Goal: Task Accomplishment & Management: Use online tool/utility

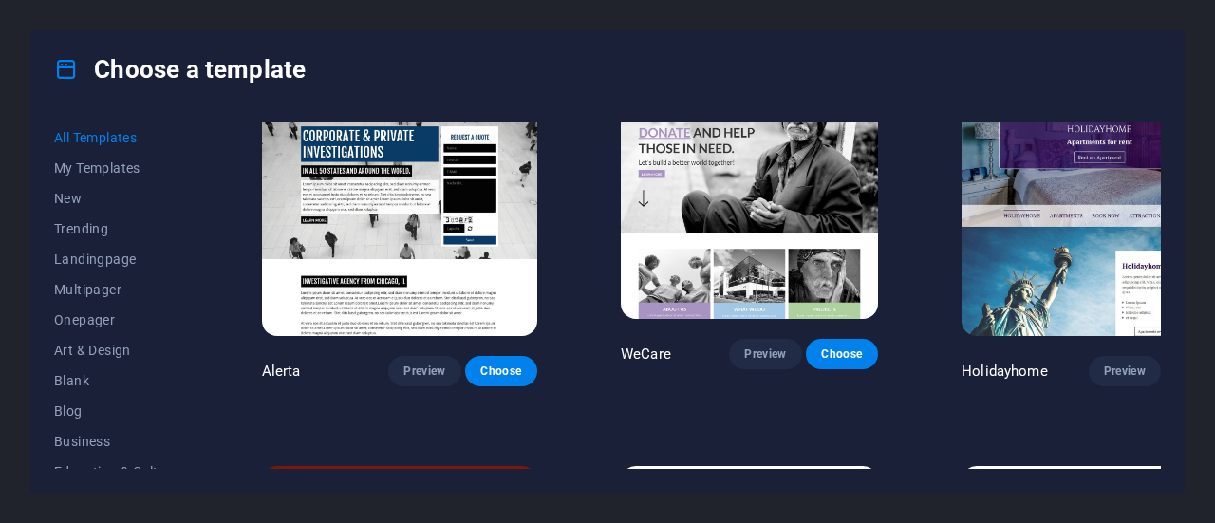
scroll to position [10155, 0]
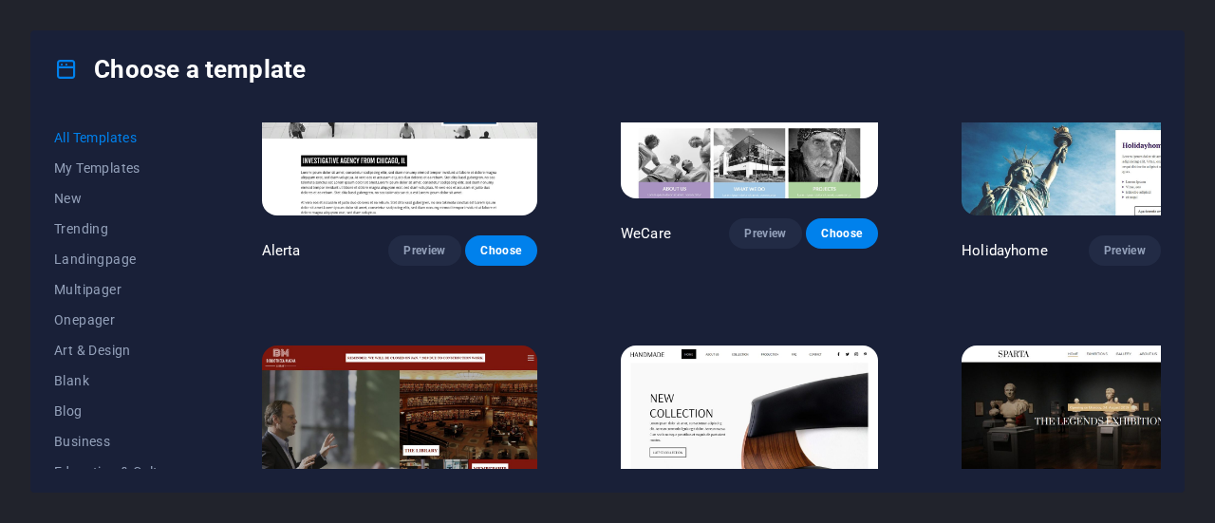
click at [539, 86] on div "Choose a template" at bounding box center [607, 69] width 1152 height 76
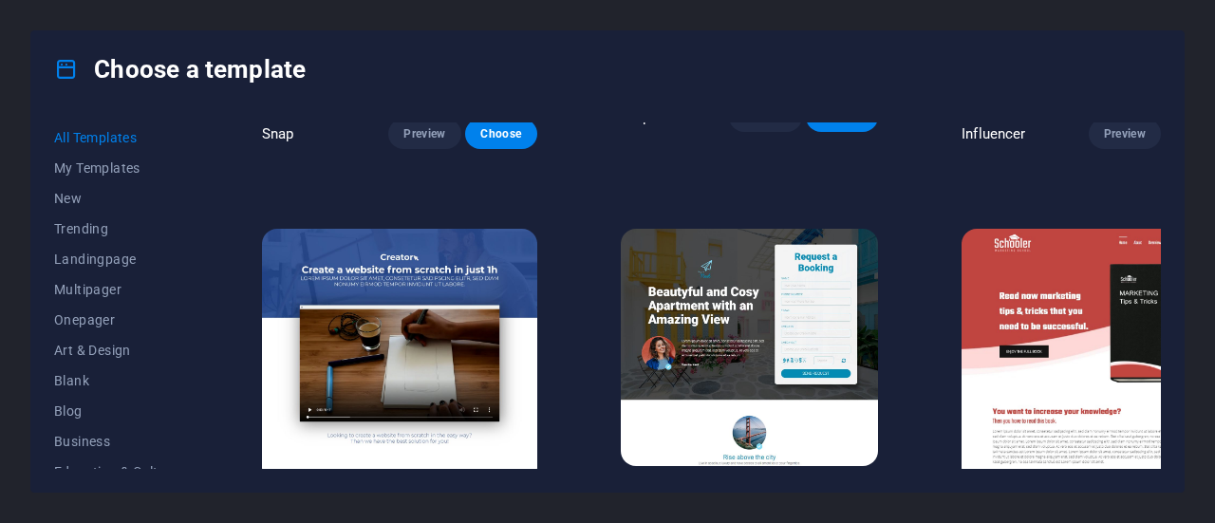
scroll to position [19488, 0]
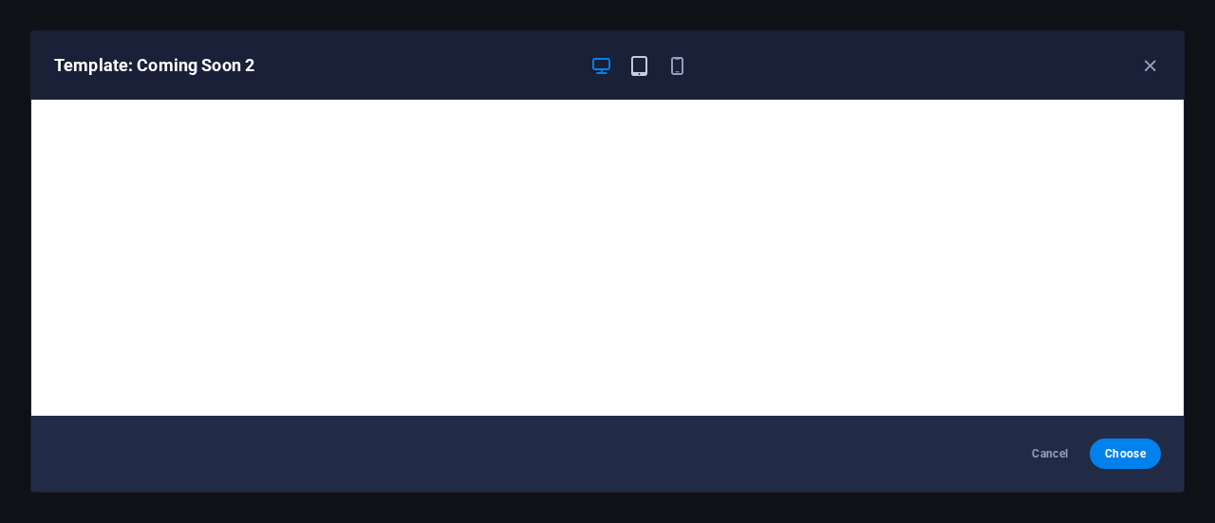
click at [640, 56] on icon "button" at bounding box center [639, 66] width 22 height 22
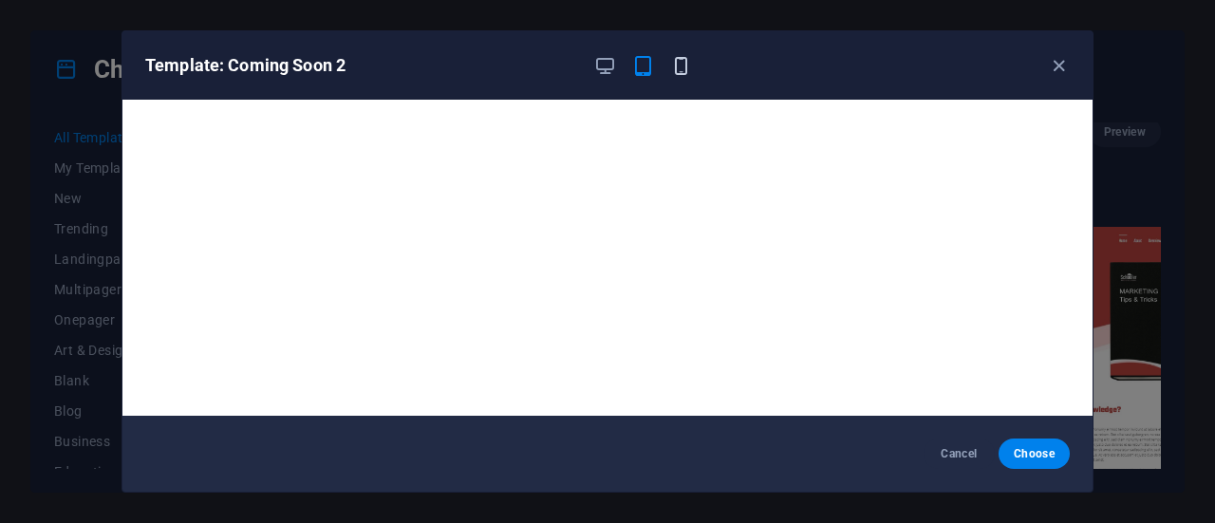
click at [681, 68] on icon "button" at bounding box center [681, 66] width 22 height 22
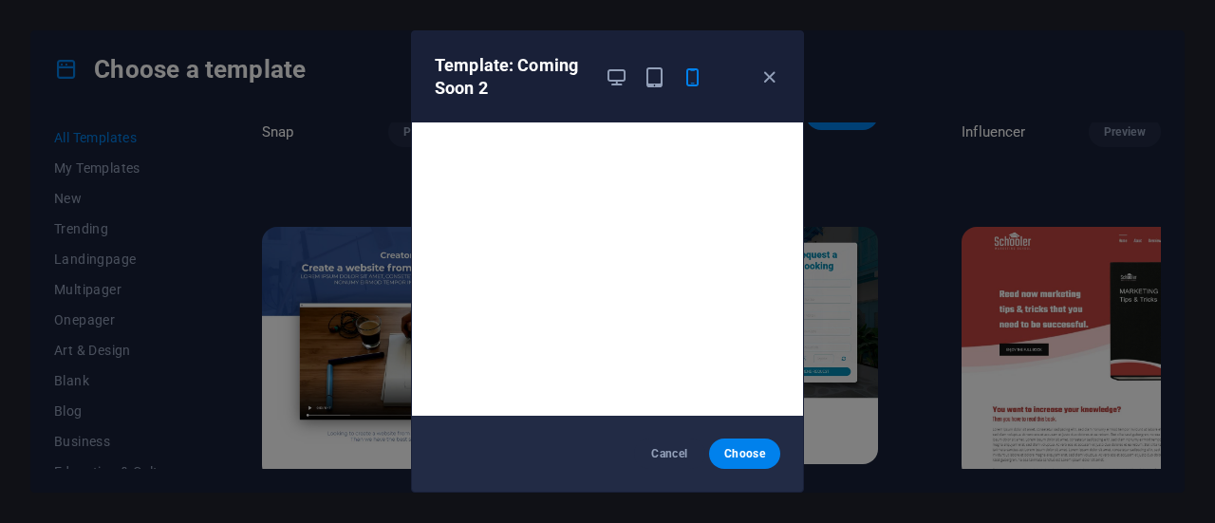
scroll to position [4, 0]
click at [651, 453] on span "Cancel" at bounding box center [669, 453] width 41 height 15
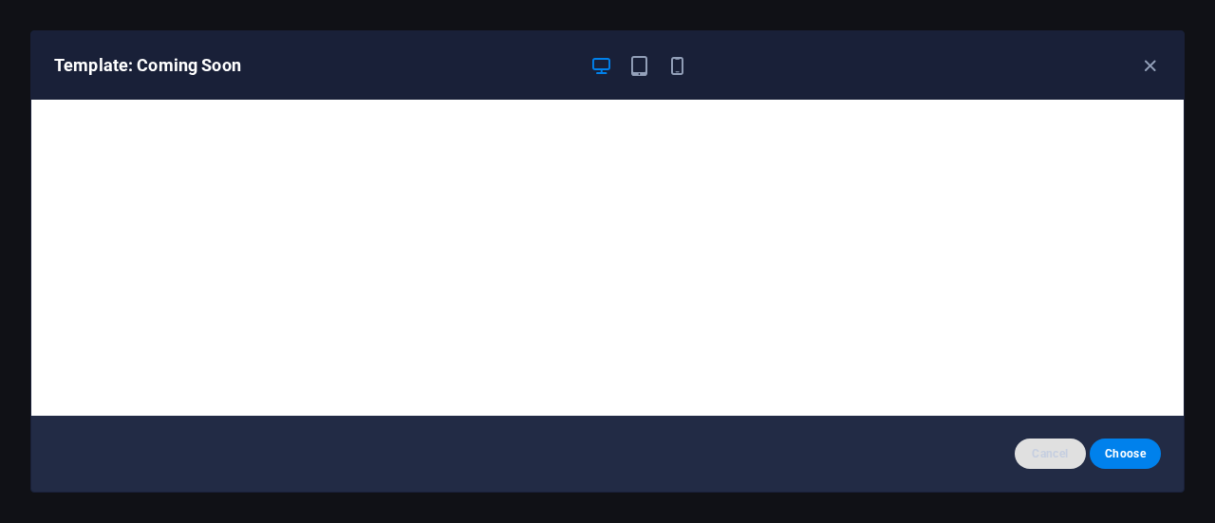
click at [1046, 452] on span "Cancel" at bounding box center [1050, 453] width 41 height 15
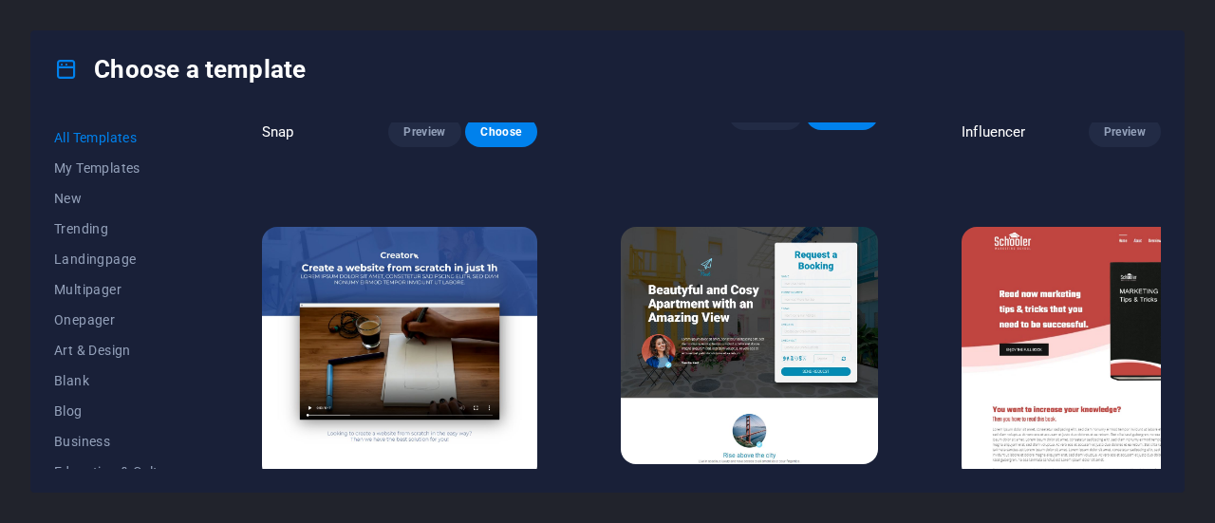
scroll to position [19203, 0]
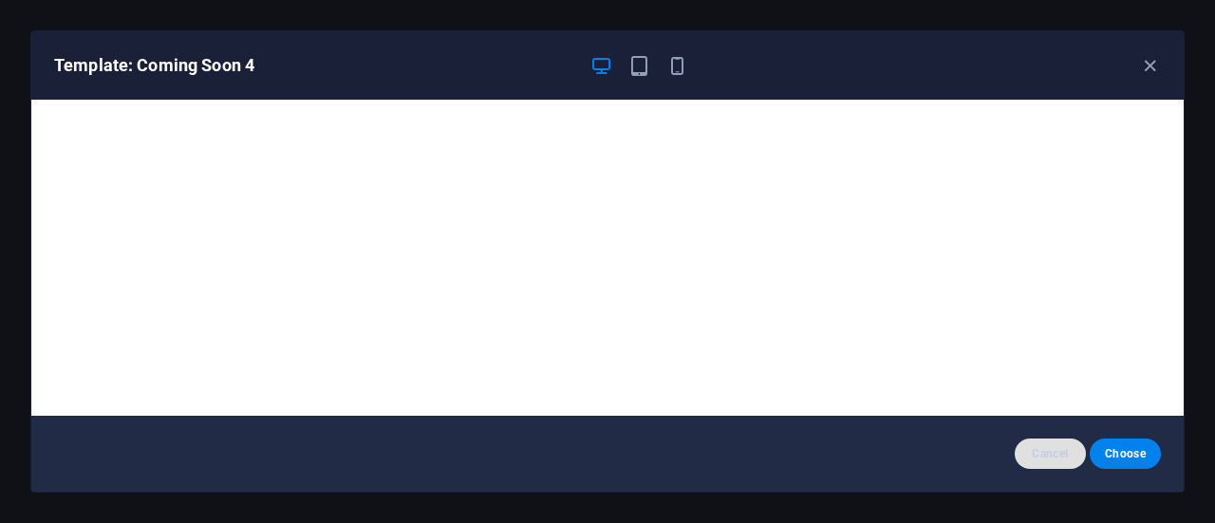
click at [1052, 461] on span "Cancel" at bounding box center [1050, 453] width 41 height 15
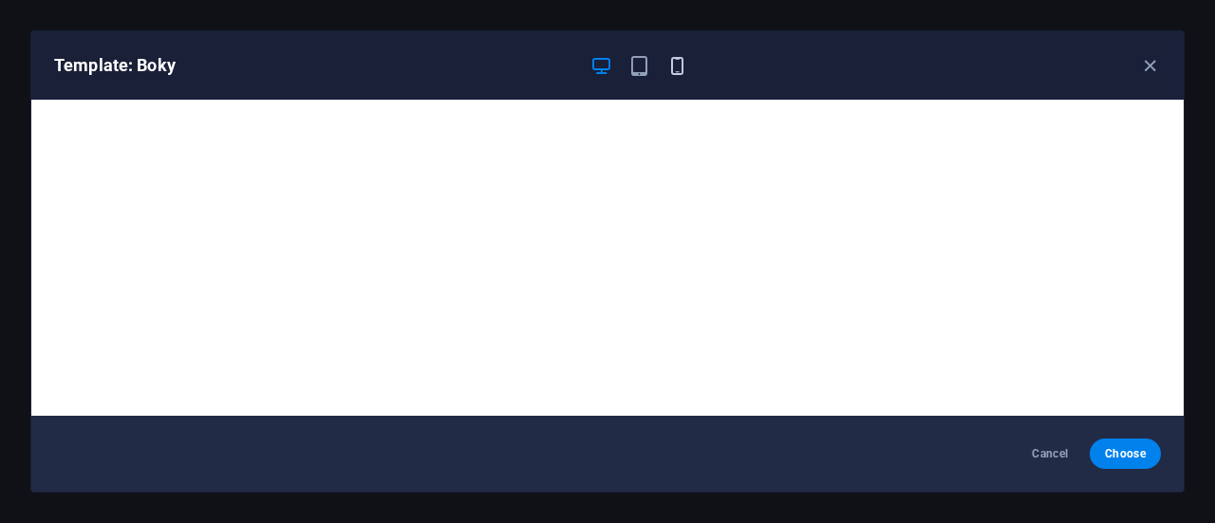
click at [670, 67] on icon "button" at bounding box center [677, 66] width 22 height 22
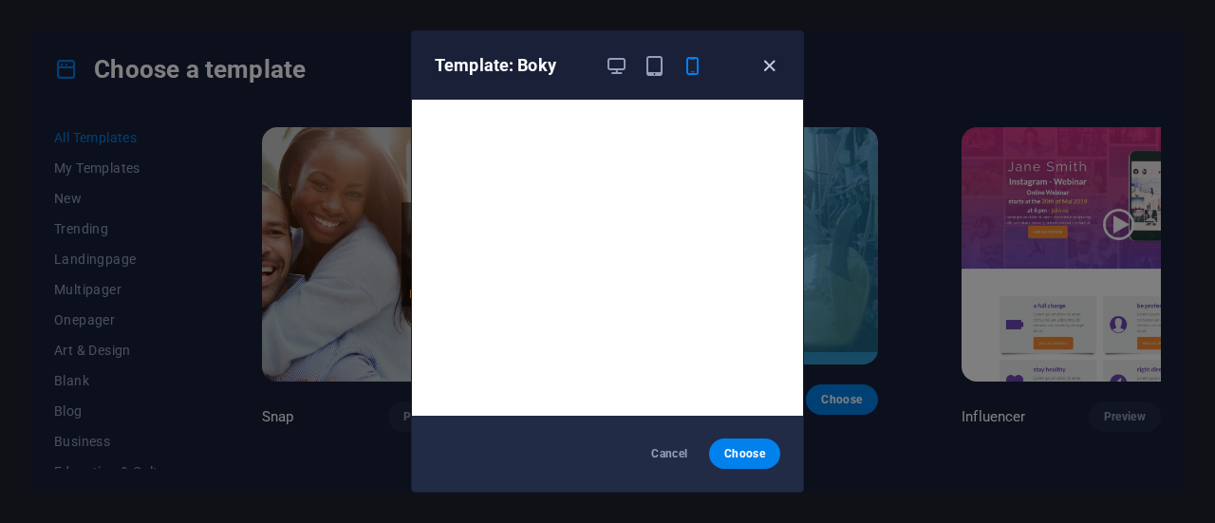
click at [766, 60] on icon "button" at bounding box center [769, 66] width 22 height 22
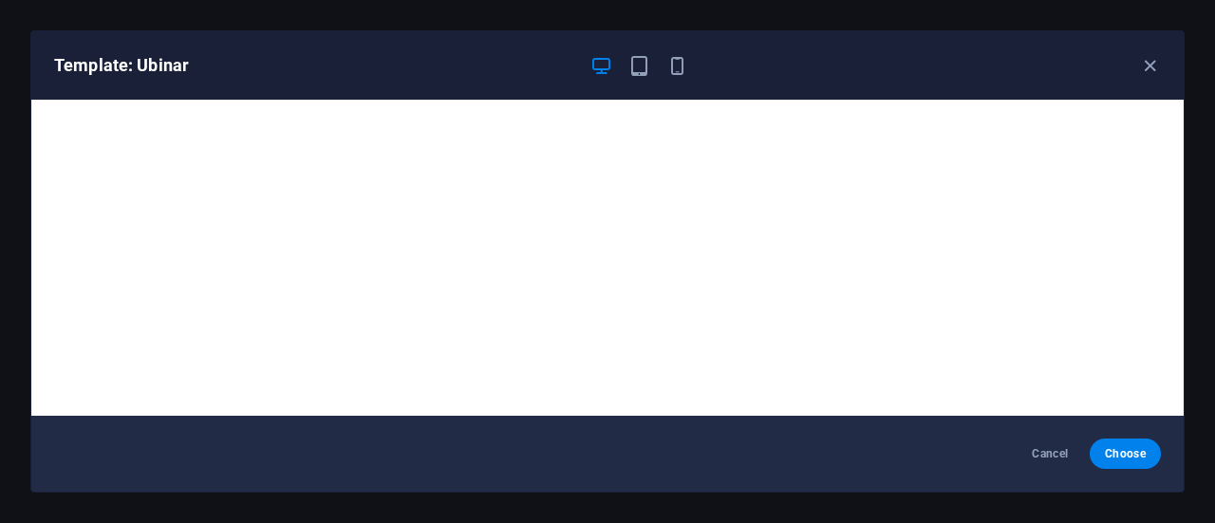
scroll to position [4, 0]
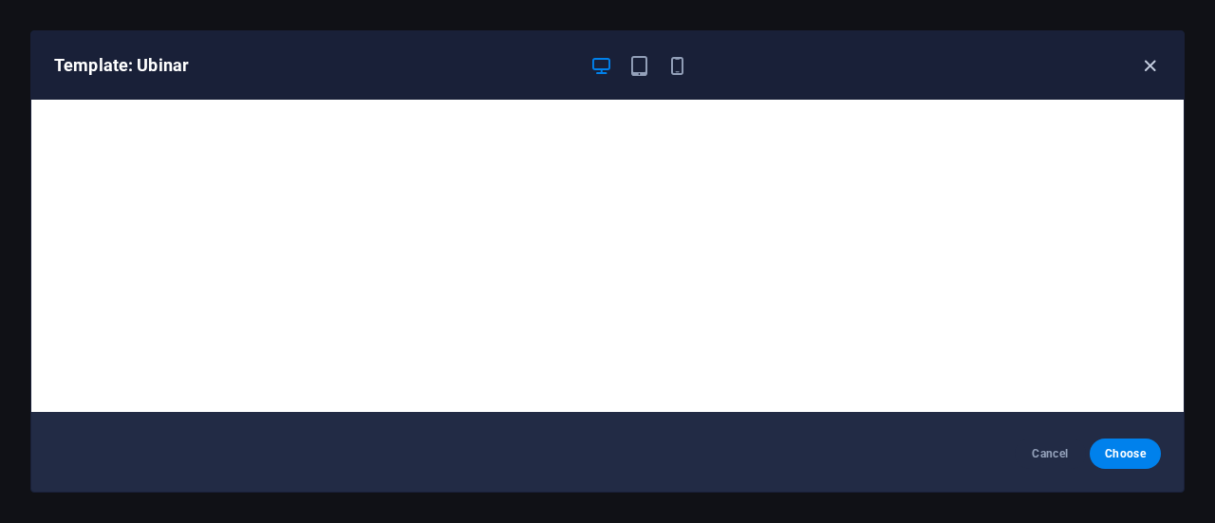
click at [1153, 62] on icon "button" at bounding box center [1150, 66] width 22 height 22
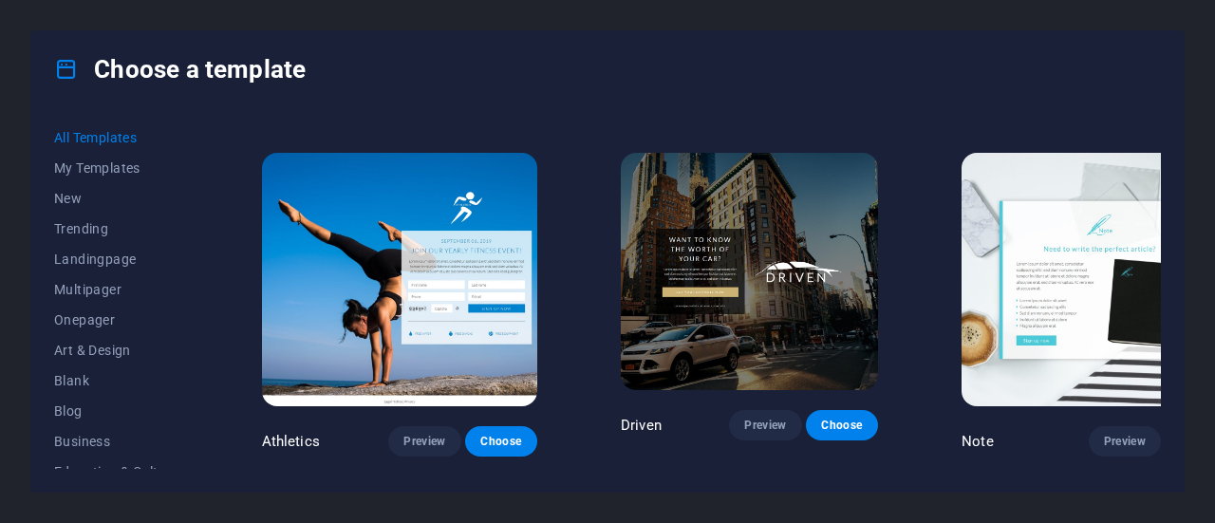
scroll to position [18728, 0]
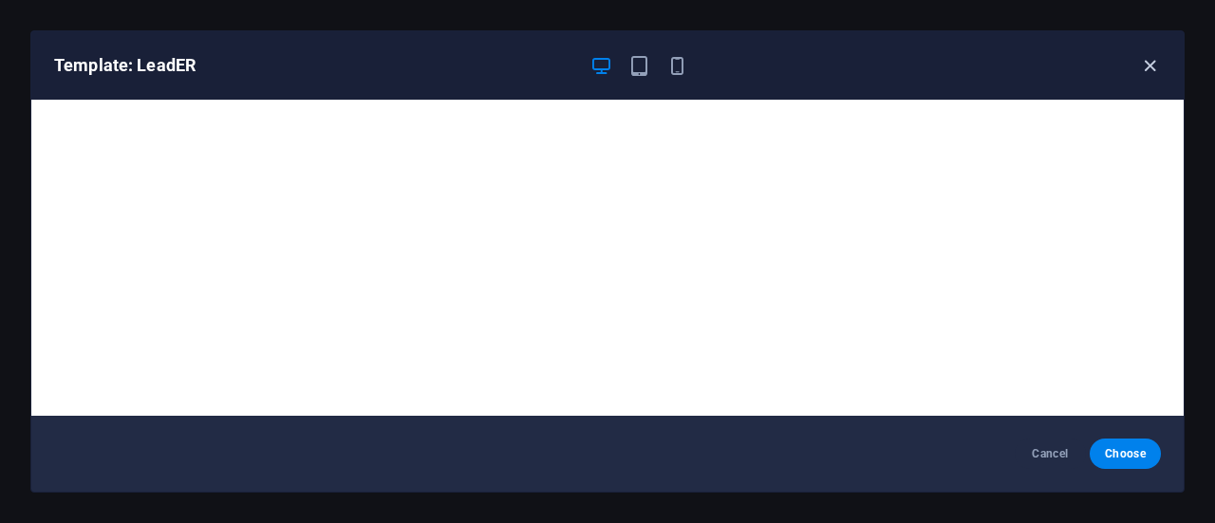
click at [1144, 61] on icon "button" at bounding box center [1150, 66] width 22 height 22
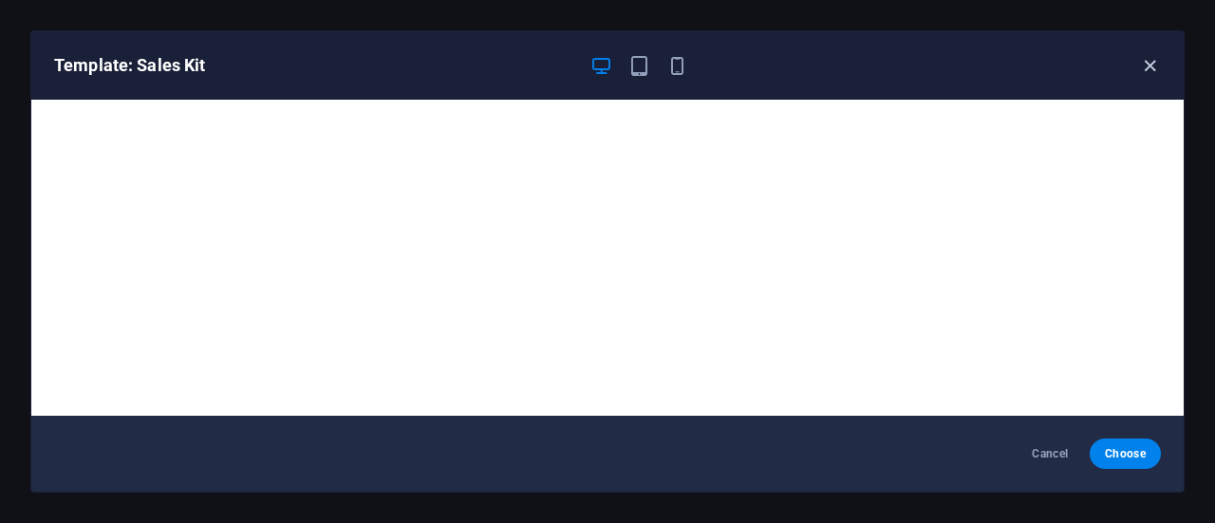
click at [1150, 72] on icon "button" at bounding box center [1150, 66] width 22 height 22
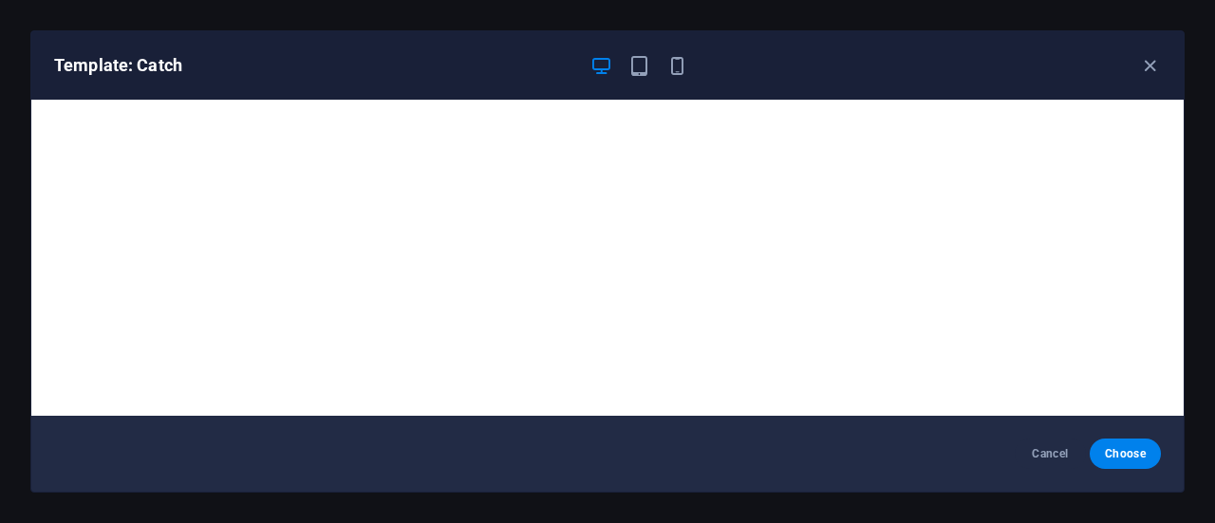
scroll to position [4, 0]
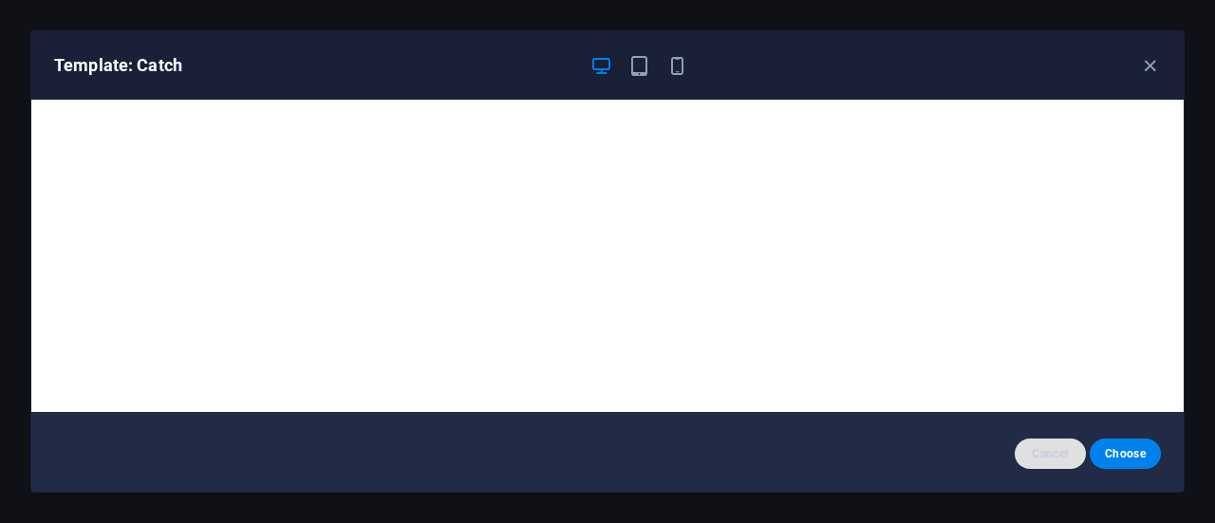
click at [1042, 446] on span "Cancel" at bounding box center [1050, 453] width 41 height 15
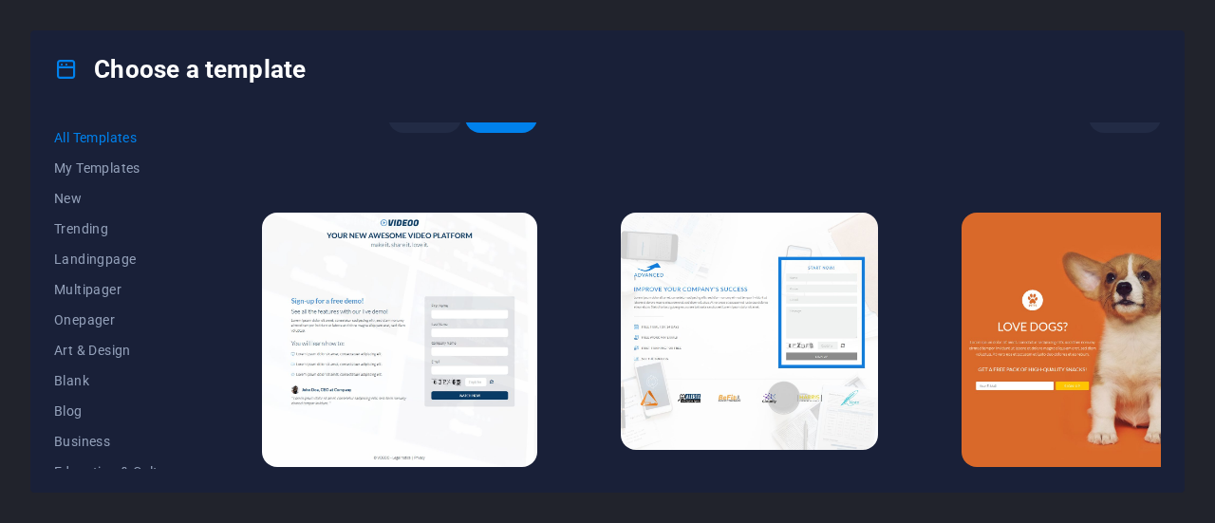
scroll to position [18349, 0]
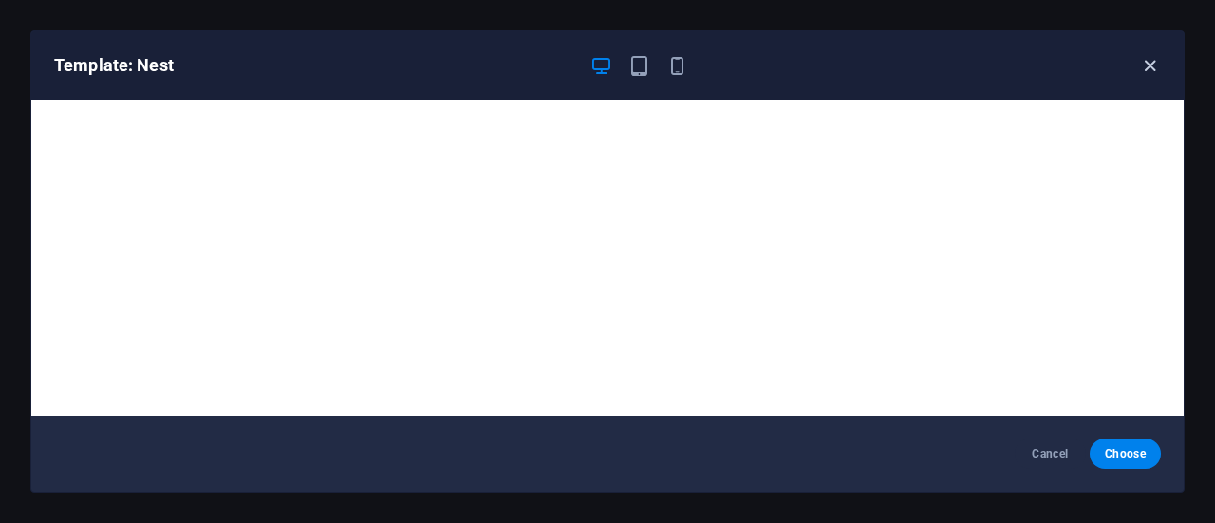
click at [1144, 73] on icon "button" at bounding box center [1150, 66] width 22 height 22
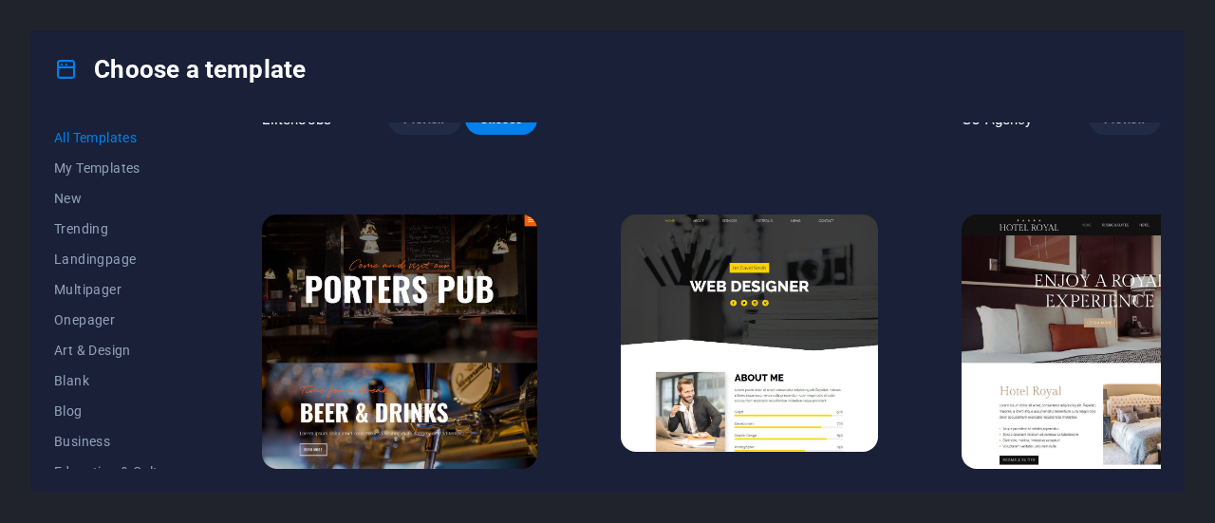
scroll to position [14078, 0]
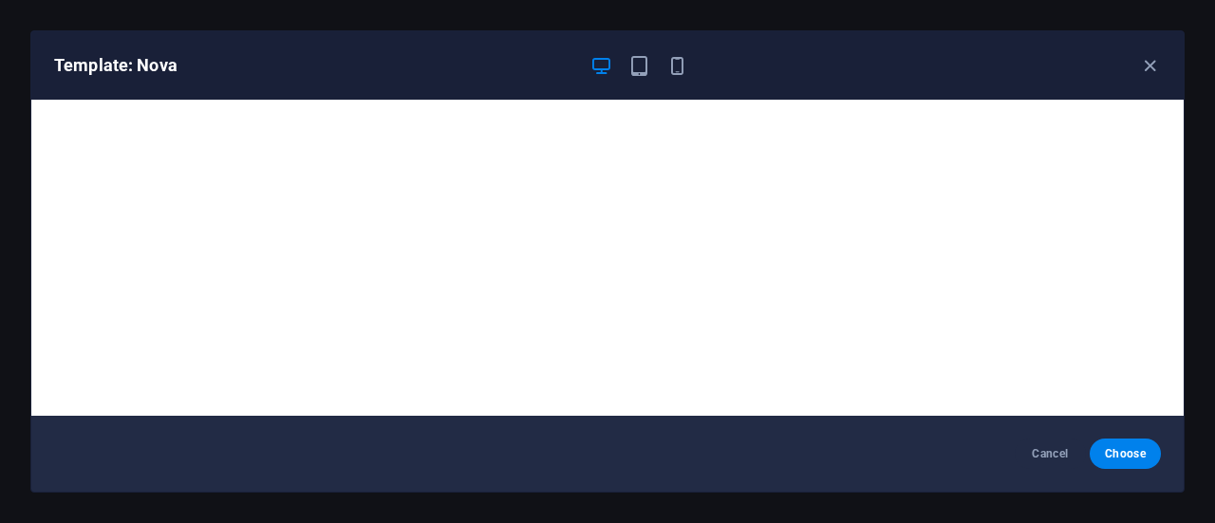
scroll to position [4, 0]
